Goal: Information Seeking & Learning: Learn about a topic

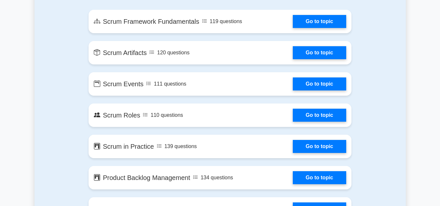
scroll to position [386, 0]
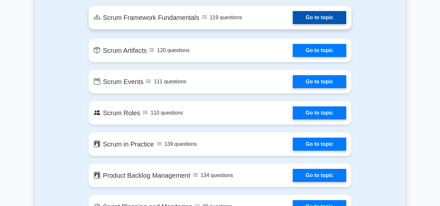
click at [308, 21] on link "Go to topic" at bounding box center [319, 17] width 53 height 13
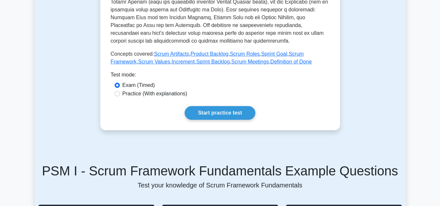
scroll to position [290, 0]
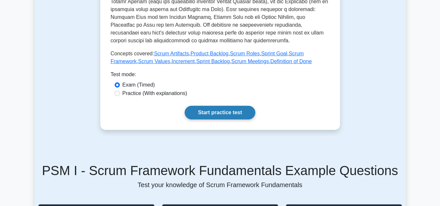
click at [232, 106] on link "Start practice test" at bounding box center [220, 113] width 71 height 14
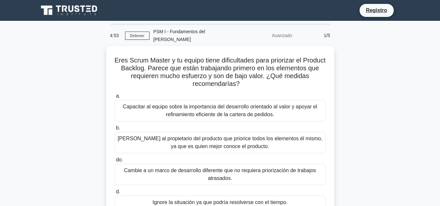
click at [341, 85] on div "Eres Scrum Master y tu equipo tiene dificultades para priorizar el Product Back…" at bounding box center [220, 136] width 371 height 180
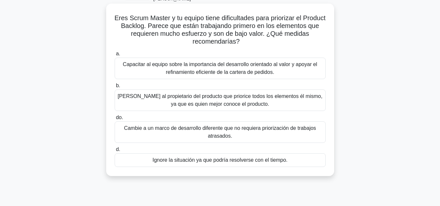
scroll to position [44, 0]
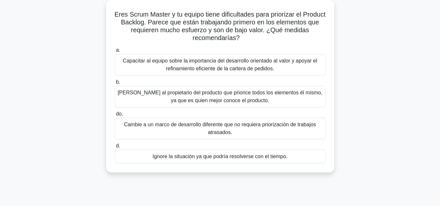
click at [214, 64] on font "Capacitar al equipo sobre la importancia del desarrollo orientado al valor y ap…" at bounding box center [220, 64] width 194 height 13
click at [115, 52] on input "a. Capacitar al equipo sobre la importancia del desarrollo orientado al valor y…" at bounding box center [115, 50] width 0 height 4
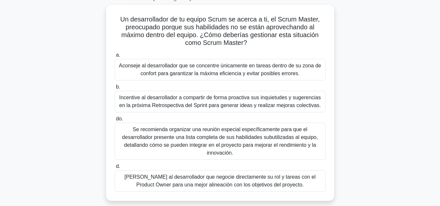
scroll to position [41, 0]
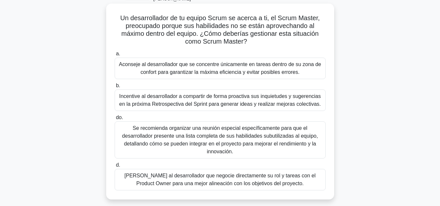
click at [230, 132] on font "Se recomienda organizar una reunión especial específicamente para que el desarr…" at bounding box center [220, 139] width 196 height 29
click at [115, 120] on input "do. Se recomienda organizar una reunión especial específicamente para que el de…" at bounding box center [115, 118] width 0 height 4
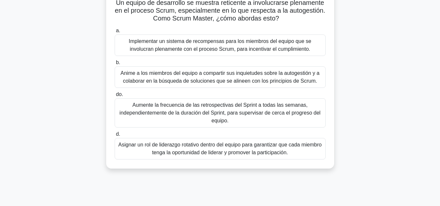
scroll to position [56, 0]
click at [233, 71] on font "Anime a los miembros del equipo a compartir sus inquietudes sobre la autogestió…" at bounding box center [219, 76] width 199 height 13
click at [115, 64] on input "b. Anime a los miembros del equipo a compartir sus inquietudes sobre la autoges…" at bounding box center [115, 62] width 0 height 4
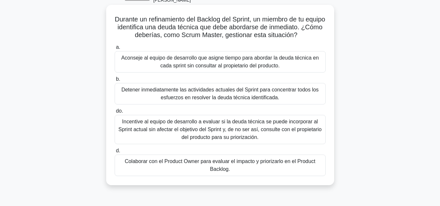
scroll to position [40, 0]
click at [255, 158] on font "Colaborar con el Product Owner para evaluar el impacto y priorizarlo en el Prod…" at bounding box center [220, 164] width 190 height 13
click at [115, 153] on input "d. Colaborar con el Product Owner para evaluar el impacto y priorizarlo en el P…" at bounding box center [115, 150] width 0 height 4
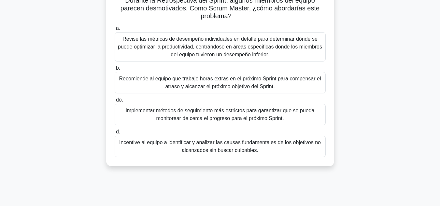
scroll to position [66, 0]
click at [246, 135] on div "Incentive al equipo a identificar y analizar las causas fundamentales de los ob…" at bounding box center [220, 145] width 211 height 21
click at [115, 130] on input "d. Incentive al equipo a identificar y analizar las causas fundamentales de los…" at bounding box center [115, 132] width 0 height 4
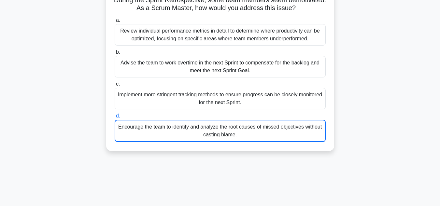
scroll to position [59, 0]
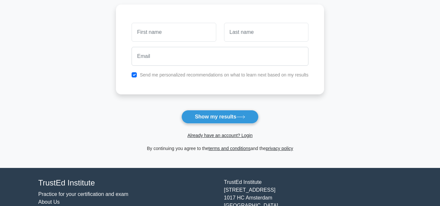
scroll to position [25, 0]
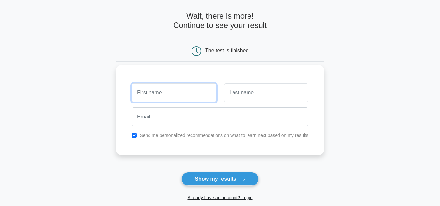
click at [177, 95] on input "text" at bounding box center [174, 92] width 84 height 19
type input "jennifer"
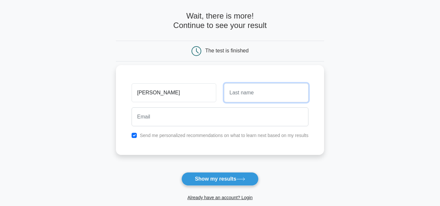
click at [244, 98] on input "text" at bounding box center [266, 92] width 84 height 19
type input "villa"
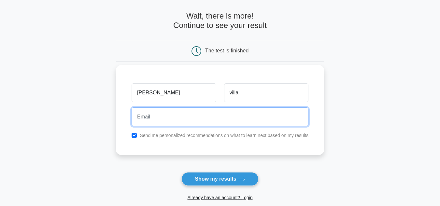
click at [202, 114] on input "email" at bounding box center [220, 116] width 177 height 19
type input "jeale95@gmail.com"
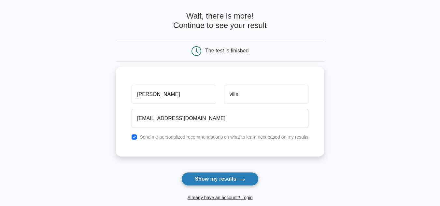
click at [218, 179] on button "Show my results" at bounding box center [219, 179] width 77 height 14
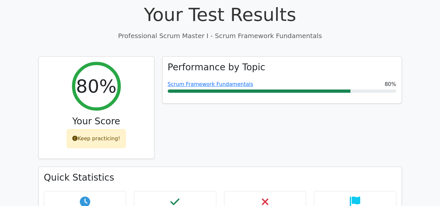
scroll to position [218, 0]
